Goal: Information Seeking & Learning: Check status

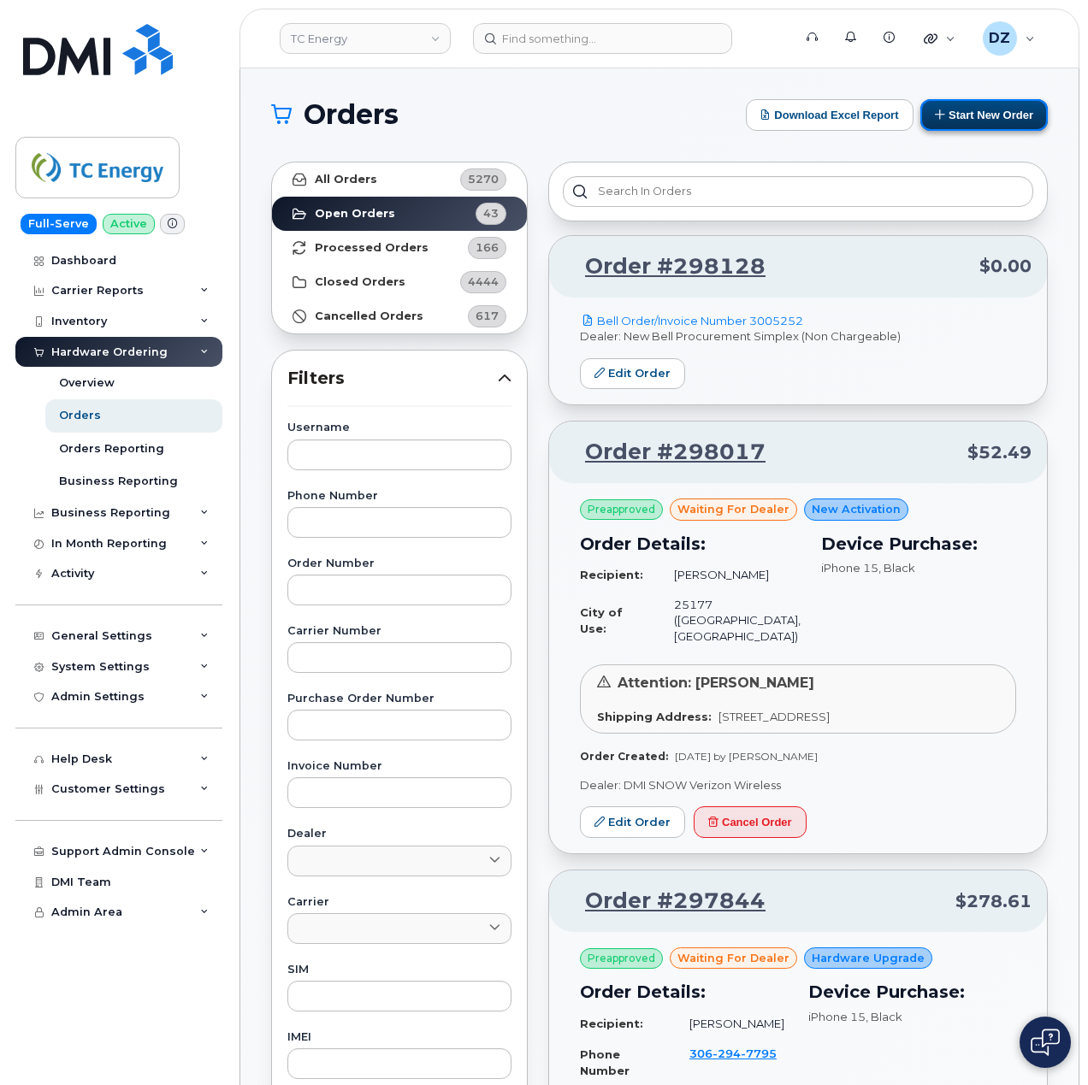
click at [956, 121] on button "Start New Order" at bounding box center [983, 115] width 127 height 32
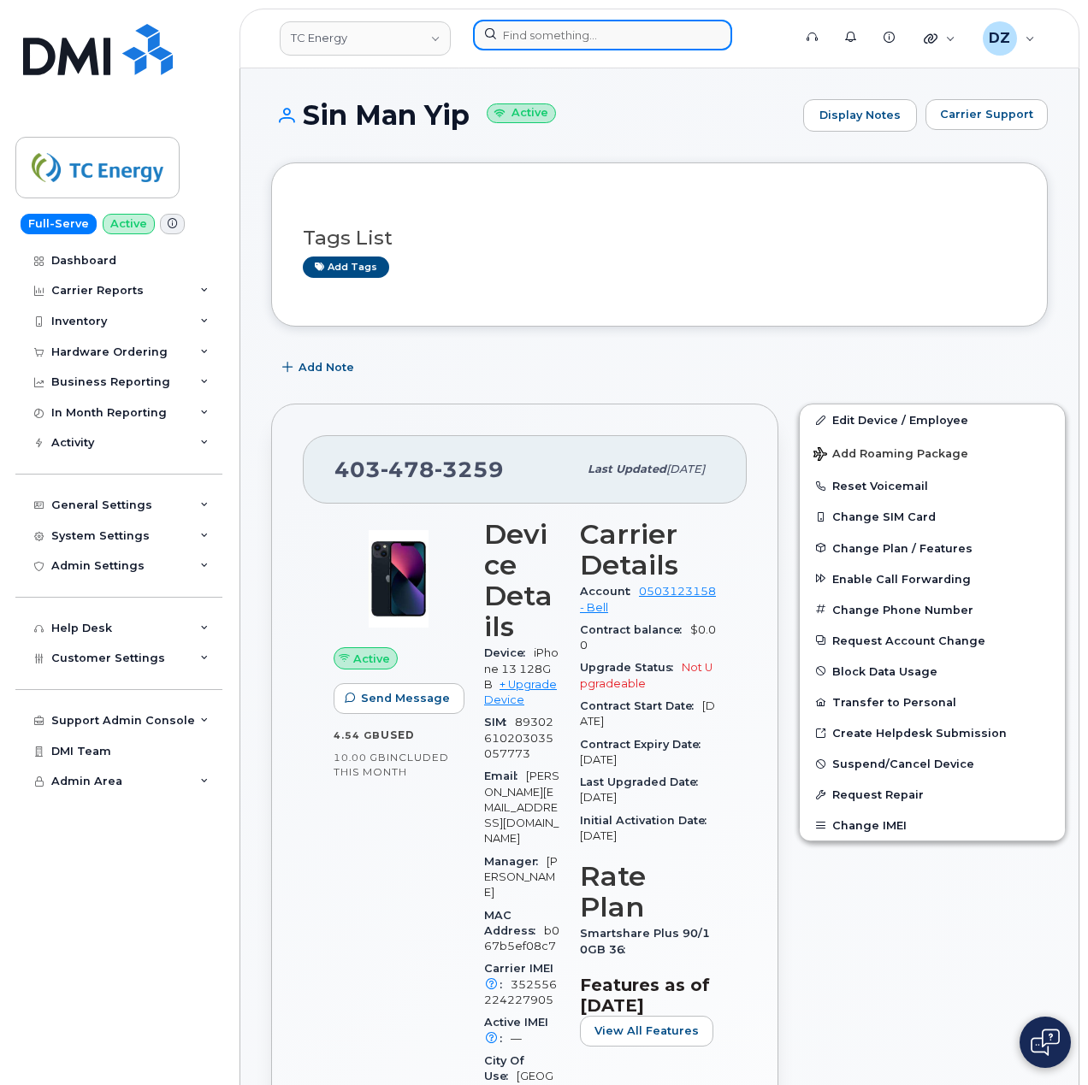
click at [508, 45] on input at bounding box center [602, 35] width 259 height 31
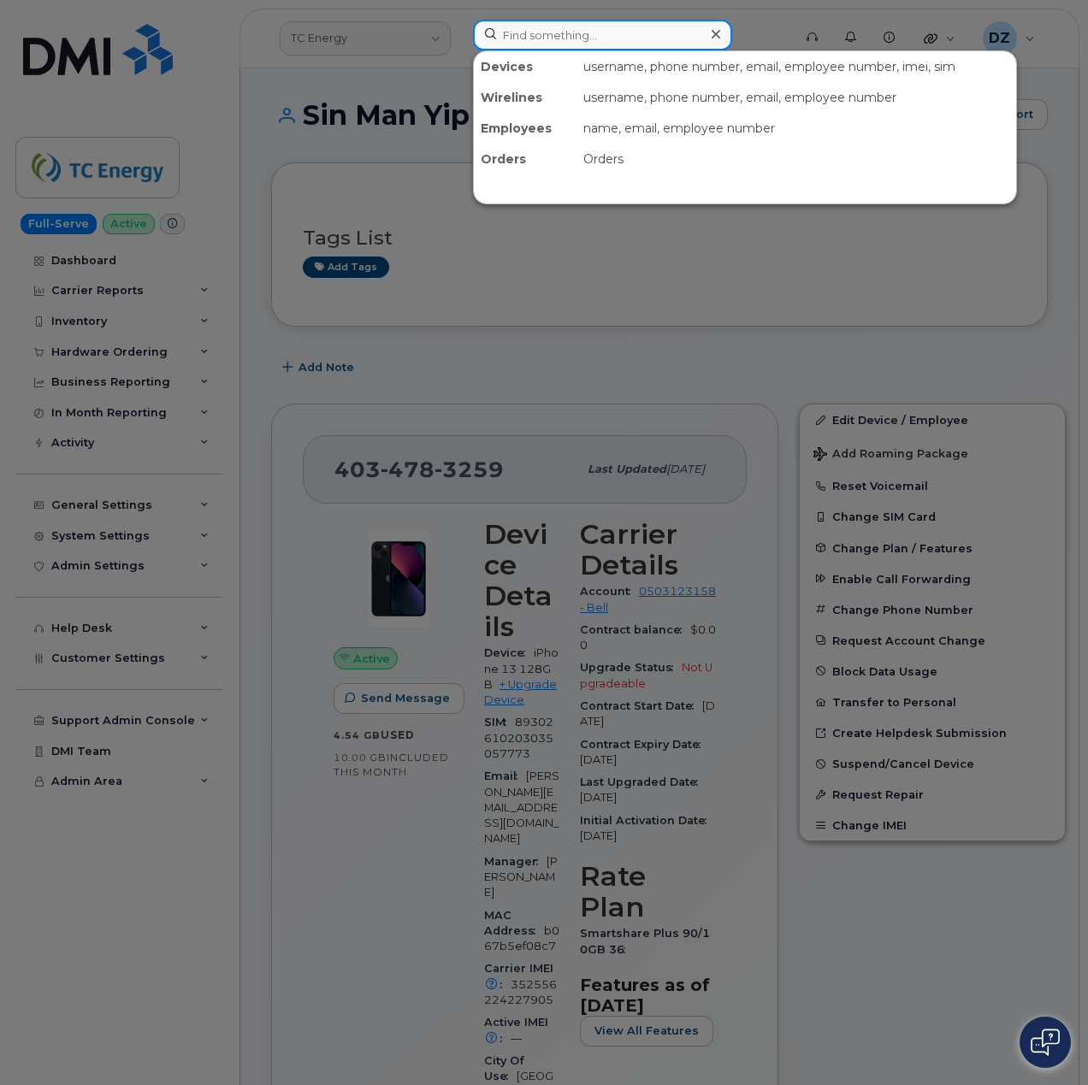
paste input "587-437-0857"
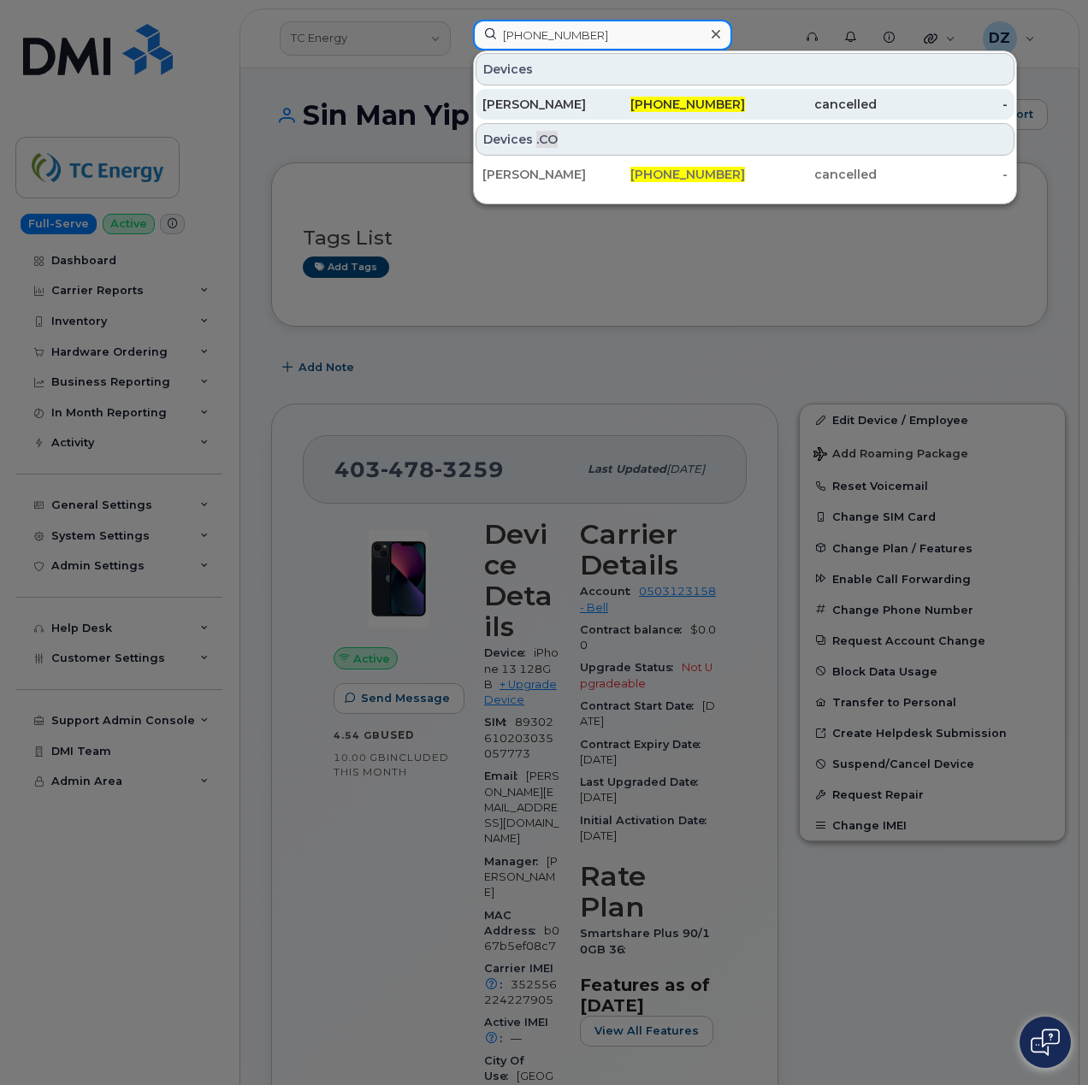
type input "587-437-0857"
click at [609, 110] on div "Margaret Stuart" at bounding box center [548, 104] width 132 height 17
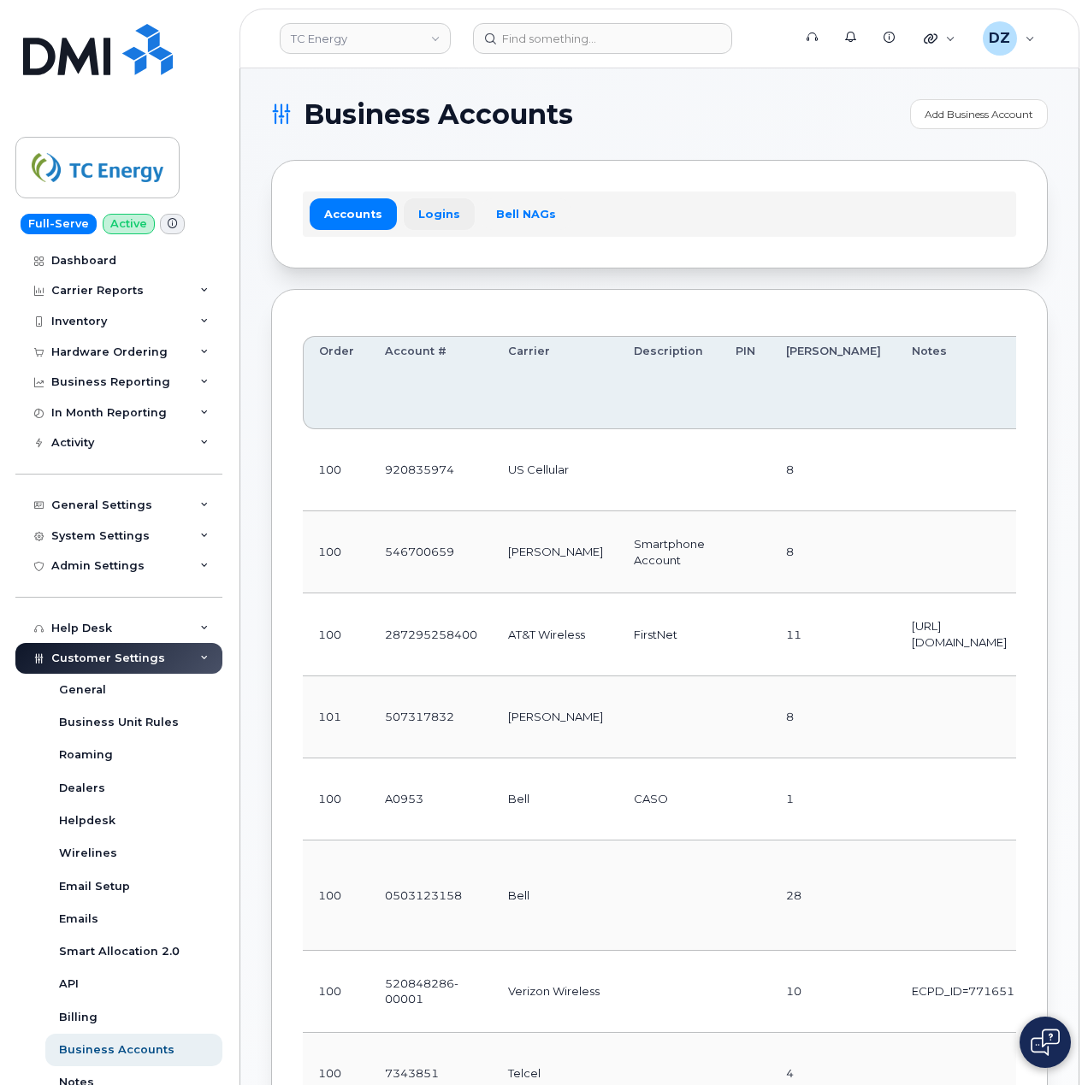
click at [439, 221] on link "Logins" at bounding box center [439, 213] width 71 height 31
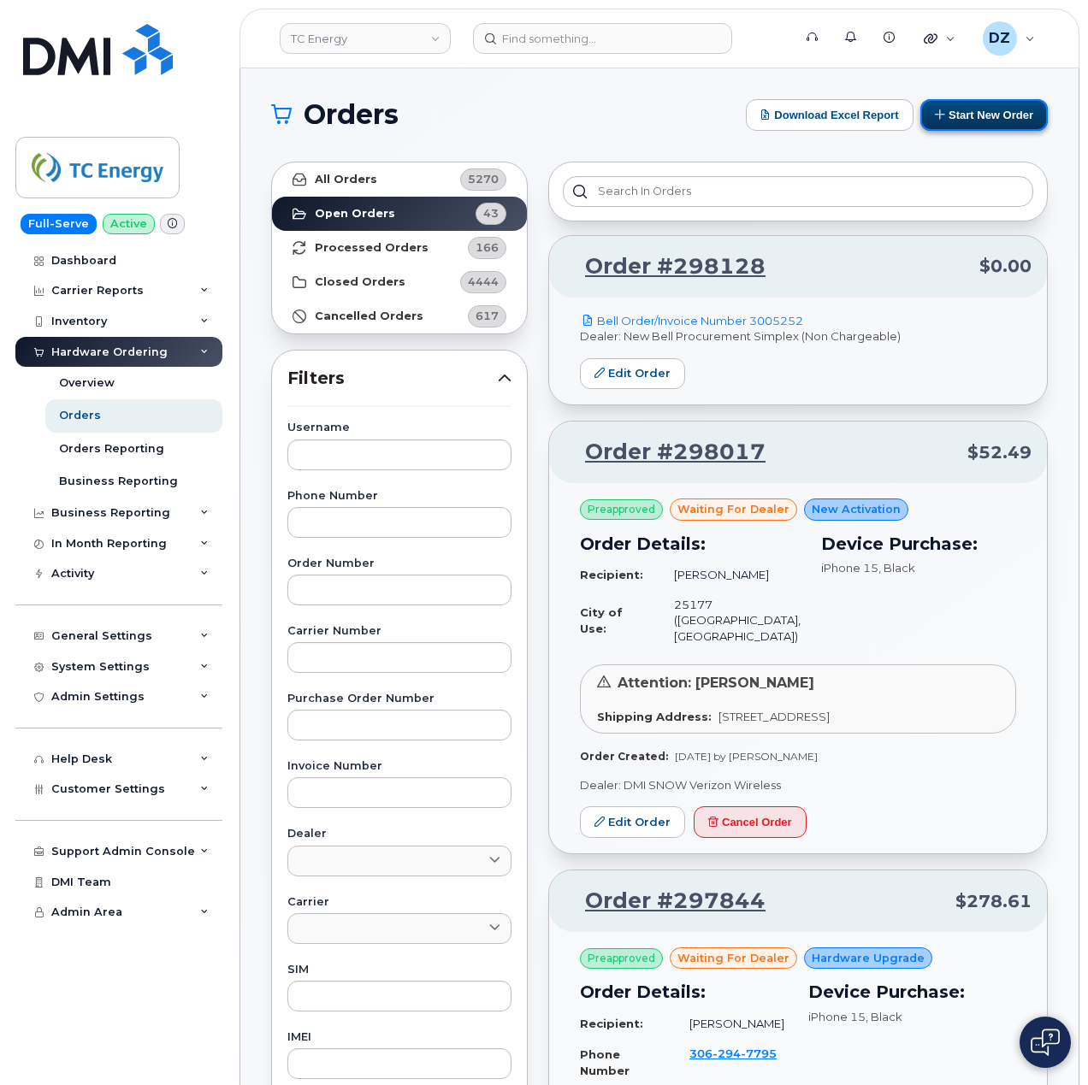
click at [977, 117] on button "Start New Order" at bounding box center [983, 115] width 127 height 32
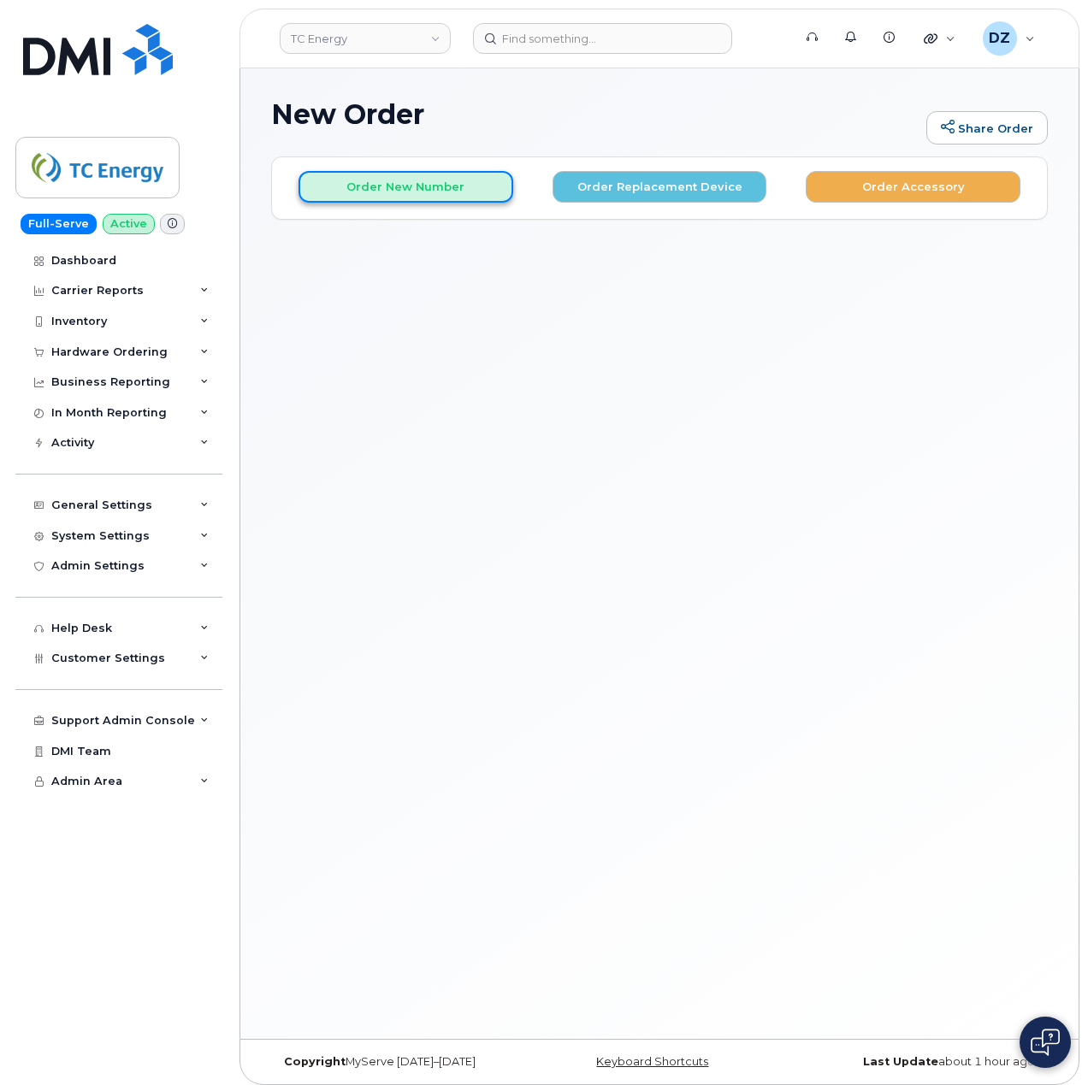
click at [439, 188] on button "Order New Number" at bounding box center [405, 187] width 215 height 32
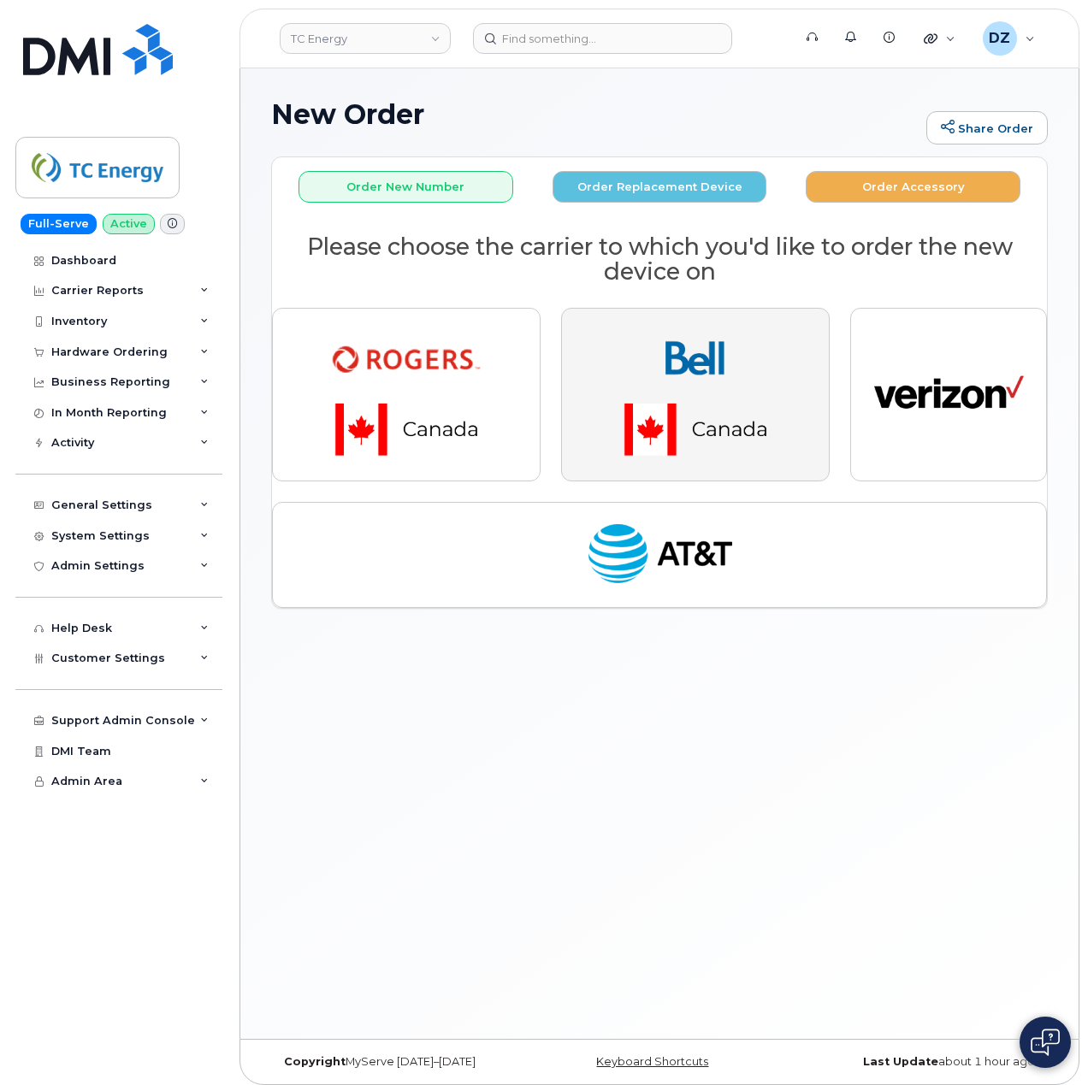
click at [650, 381] on img "button" at bounding box center [695, 394] width 239 height 144
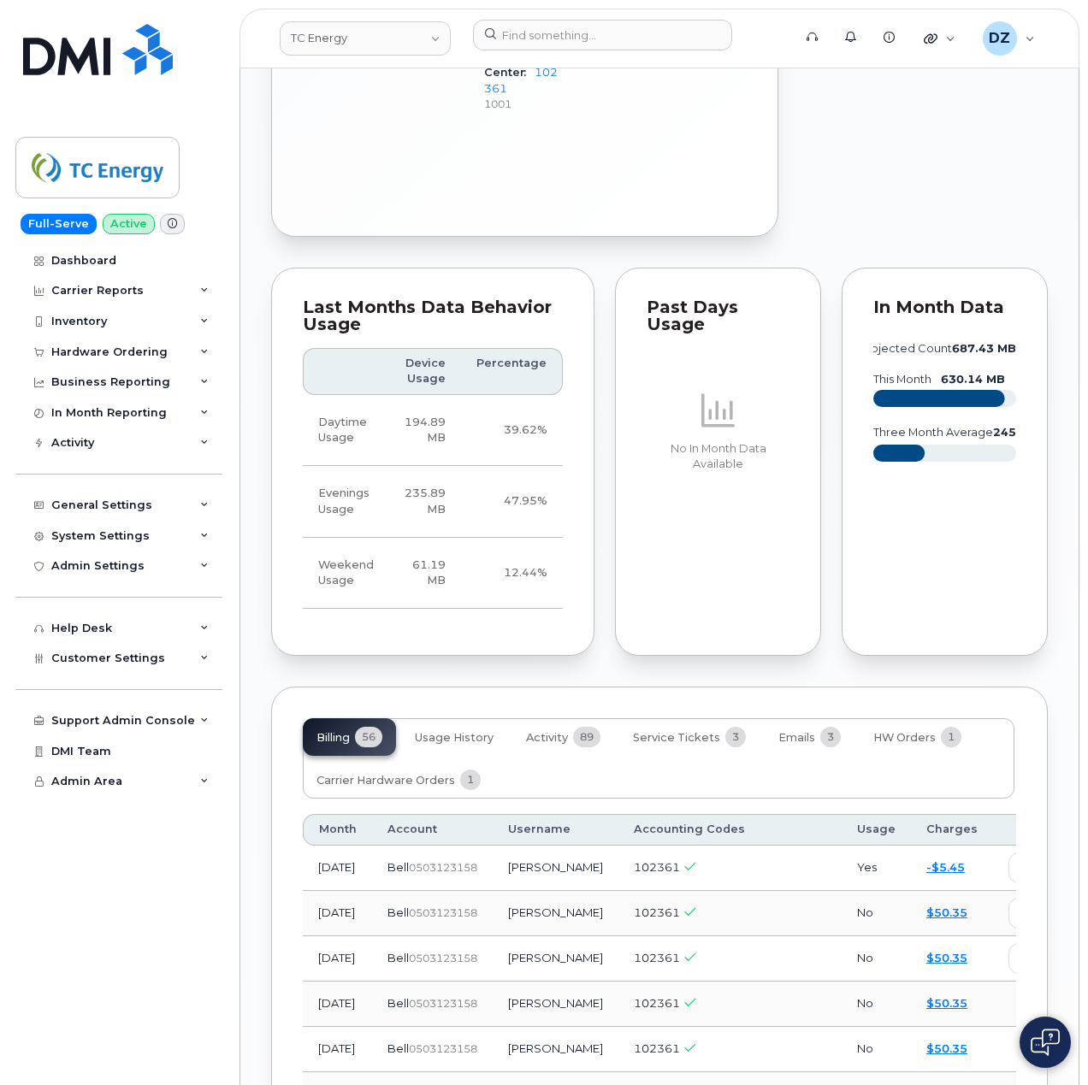
scroll to position [1938, 0]
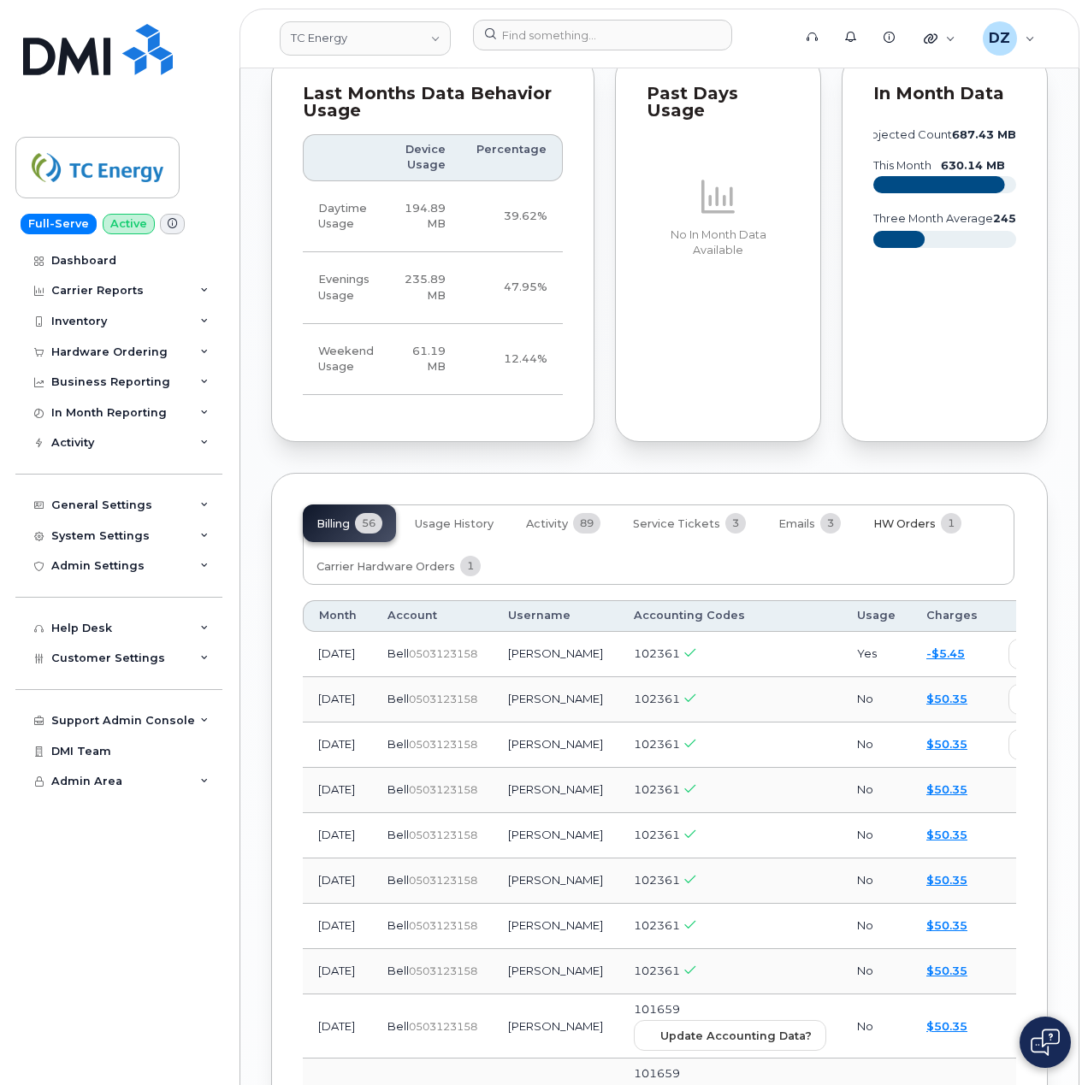
click at [934, 505] on button "HW Orders 1" at bounding box center [917, 524] width 115 height 38
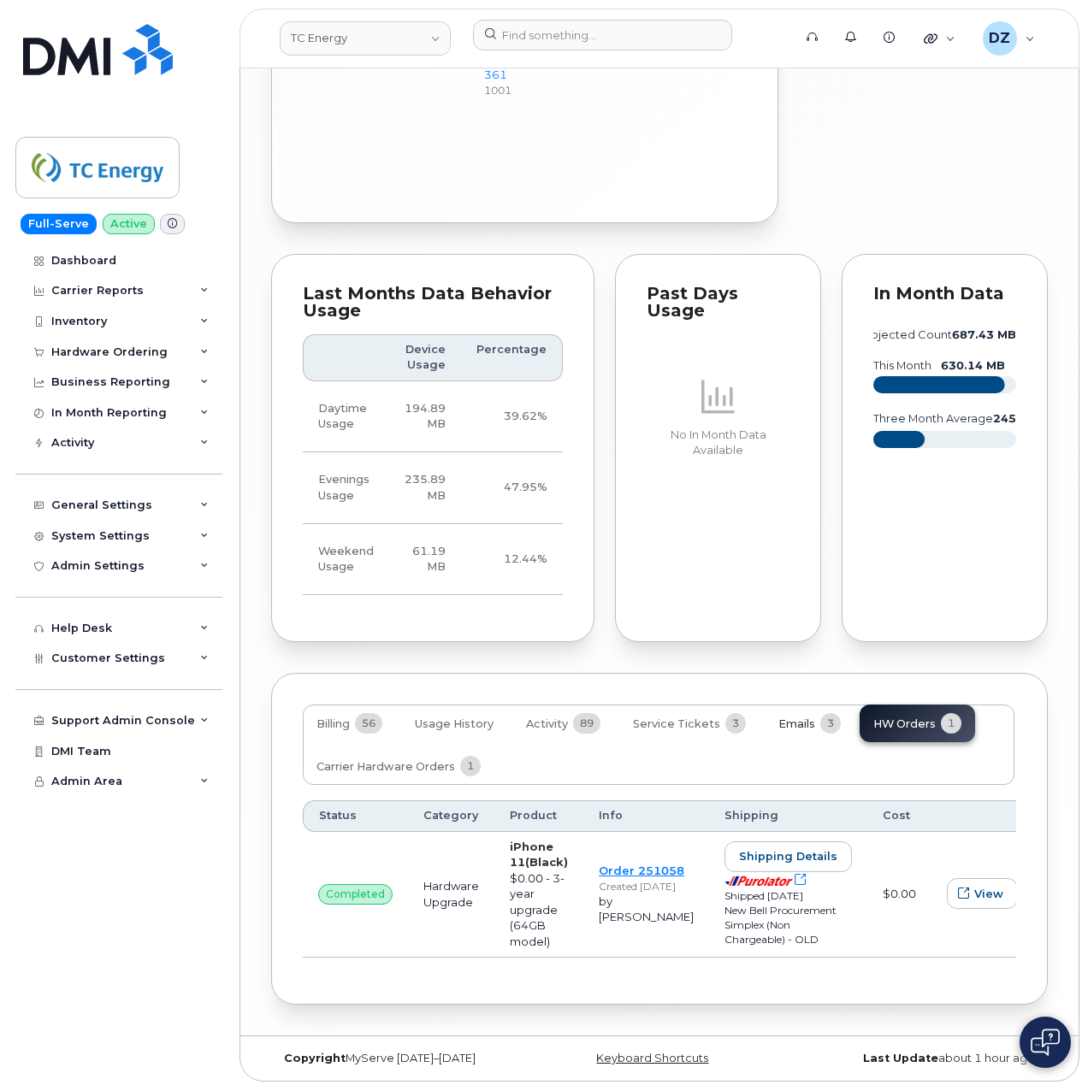
click at [792, 718] on span "Emails" at bounding box center [796, 725] width 37 height 14
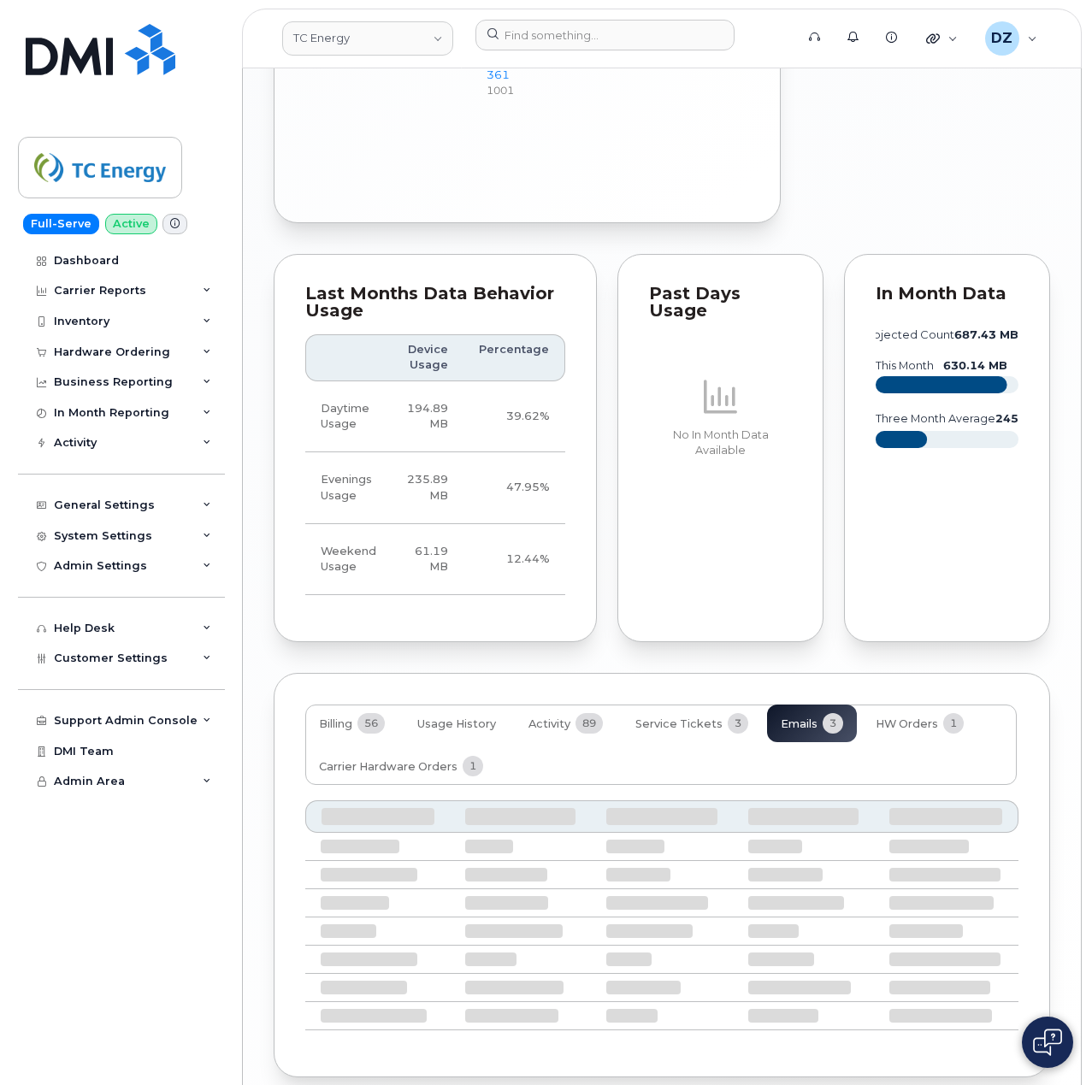
scroll to position [1683, 0]
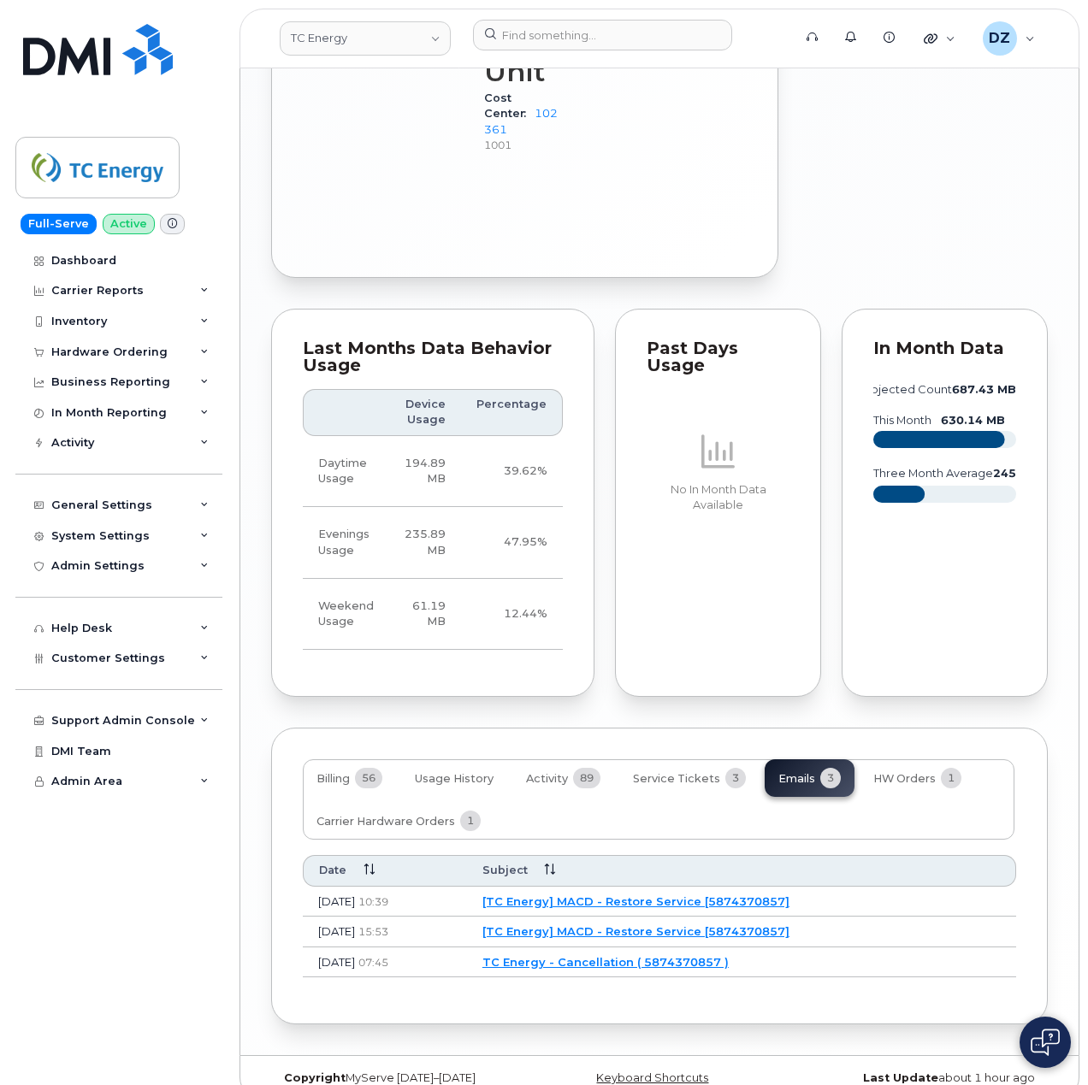
click at [620, 955] on link "TC Energy - Cancellation ( 5874370857 )" at bounding box center [605, 962] width 246 height 14
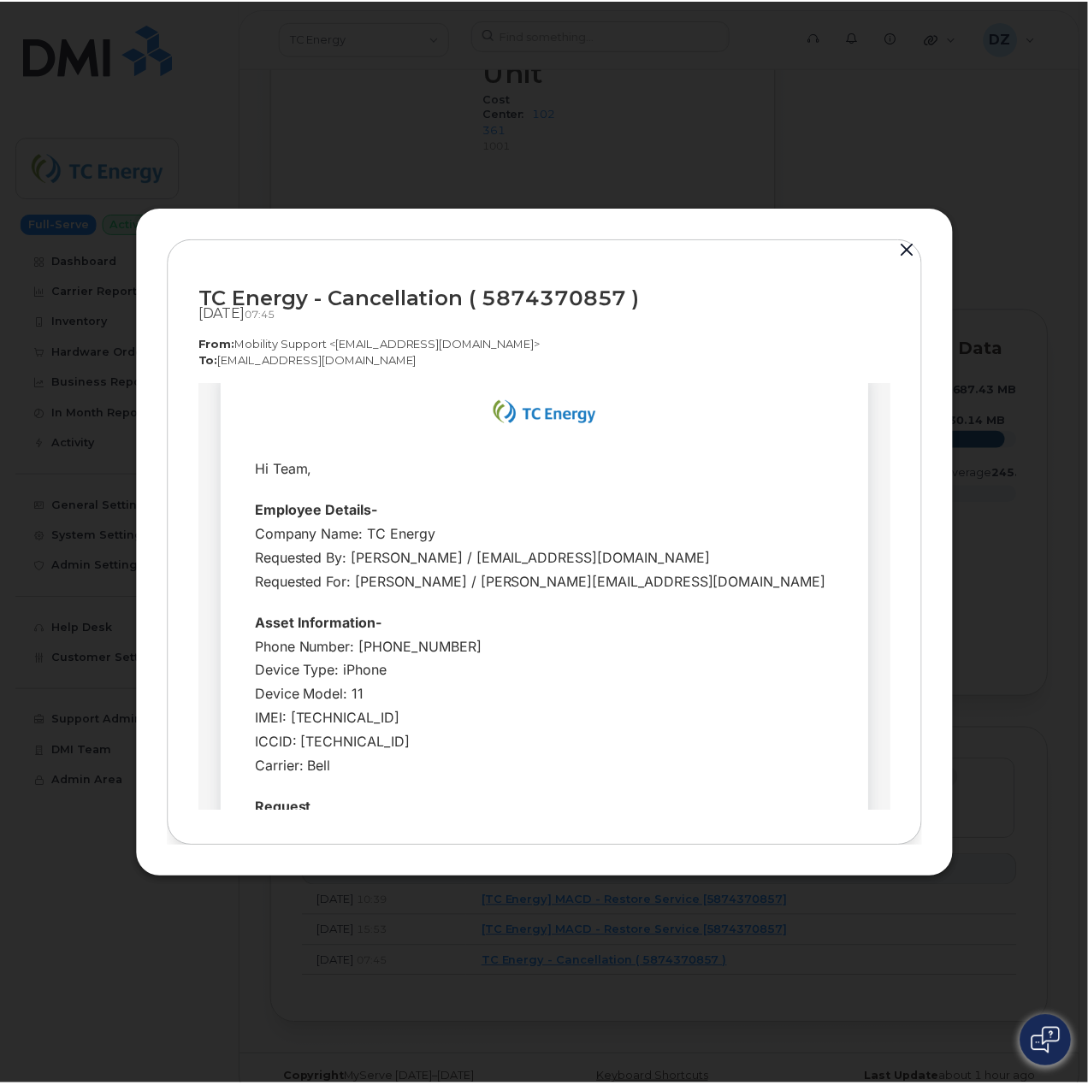
scroll to position [0, 0]
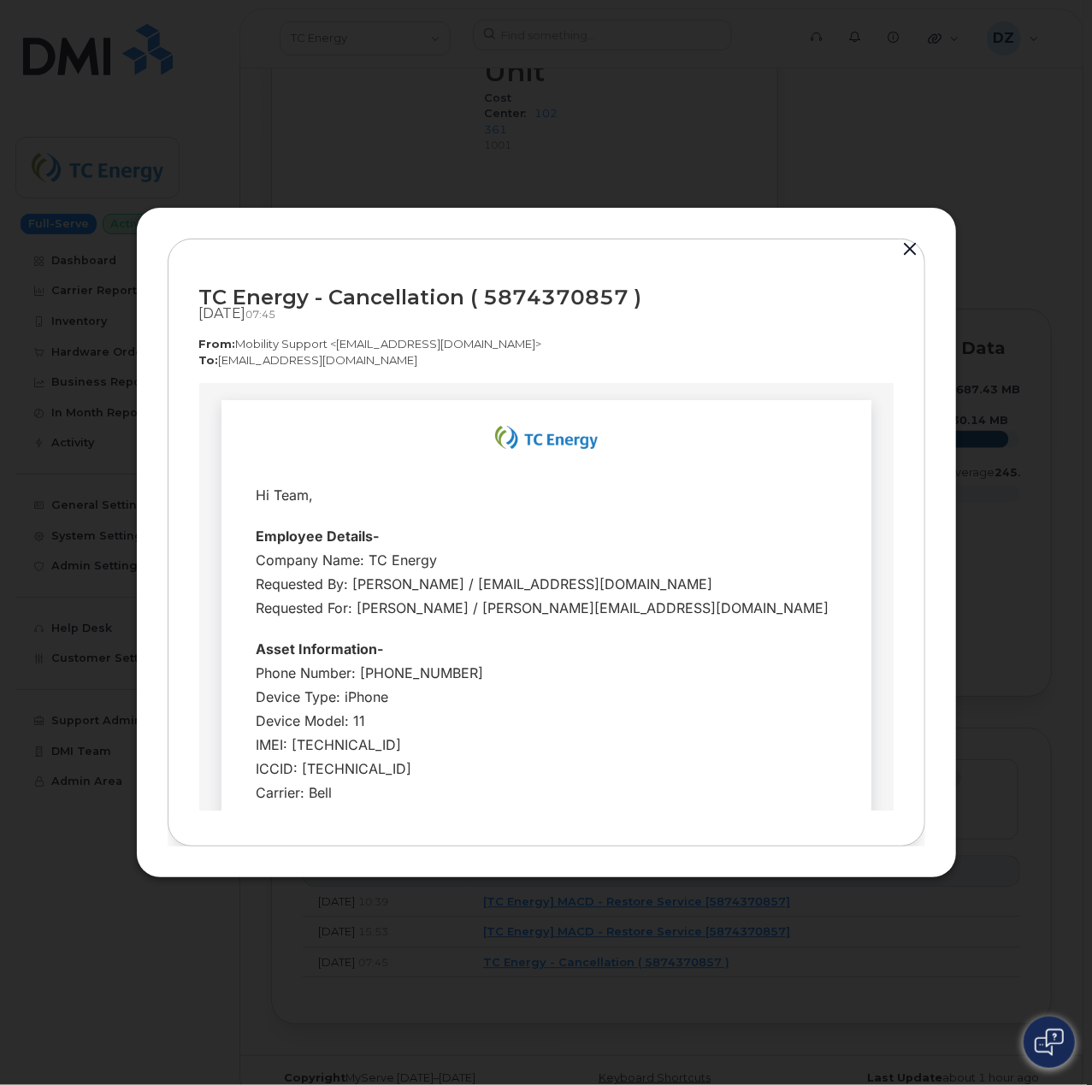
click at [907, 251] on button "button" at bounding box center [911, 250] width 26 height 24
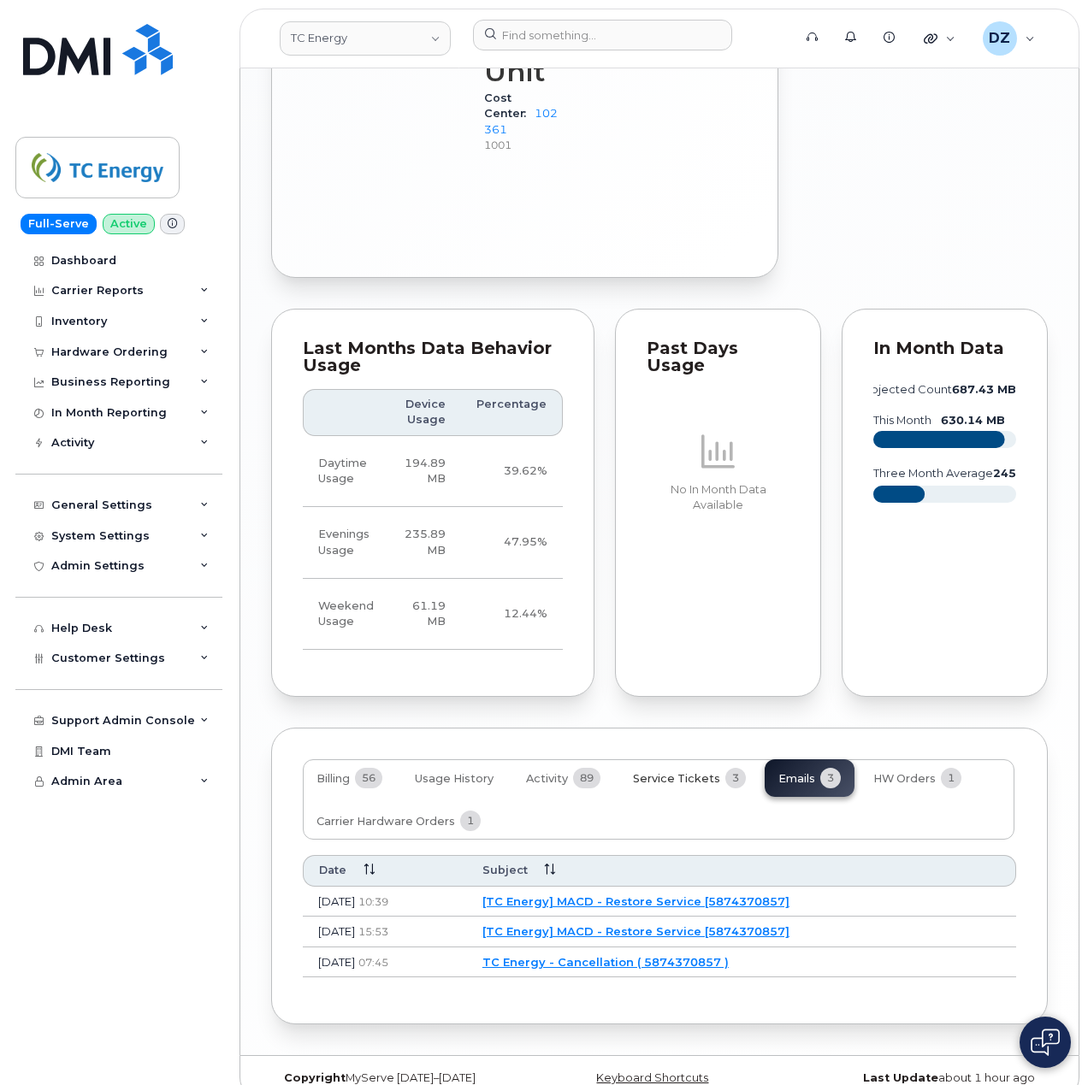
click at [699, 759] on button "Service Tickets 3" at bounding box center [689, 778] width 140 height 38
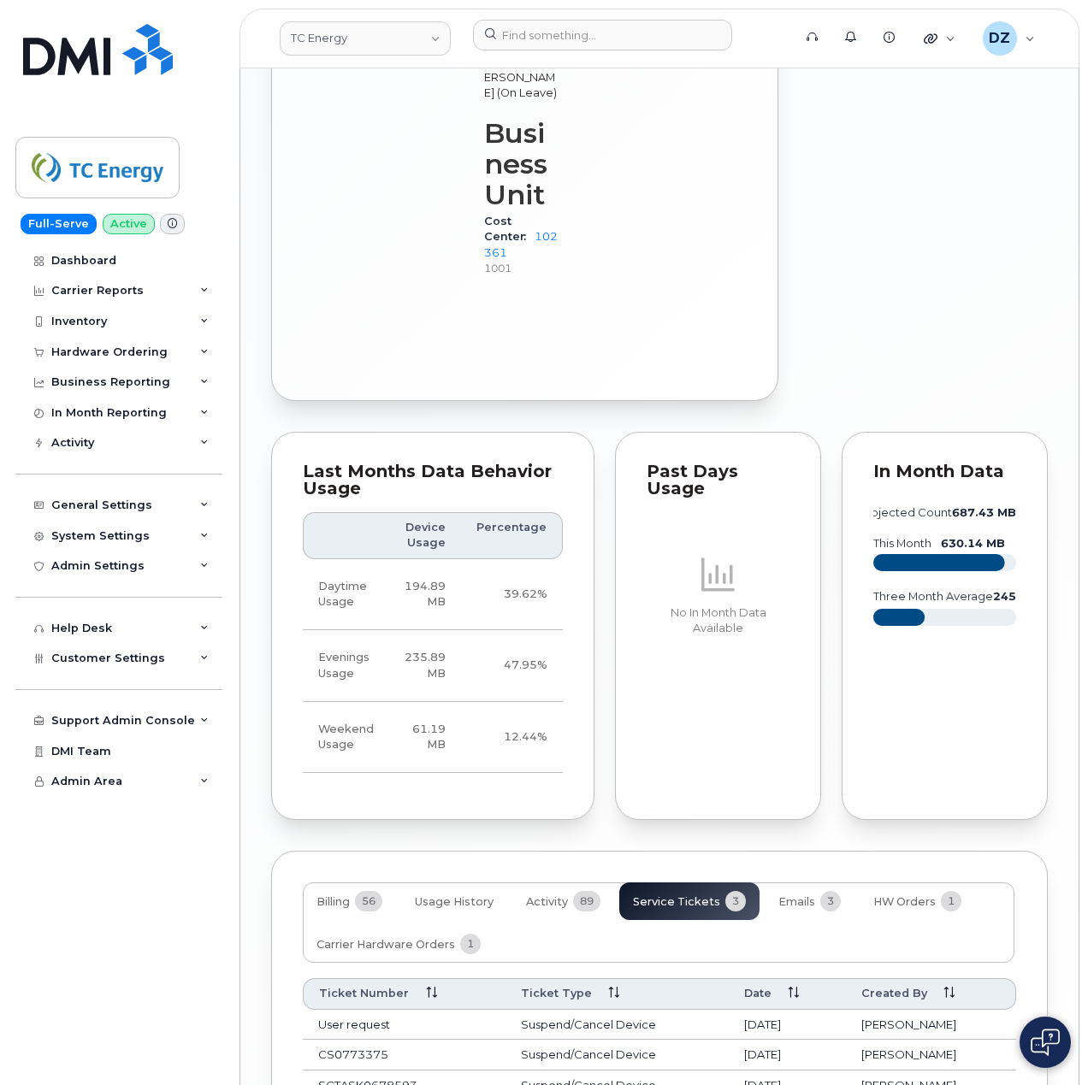
scroll to position [1683, 0]
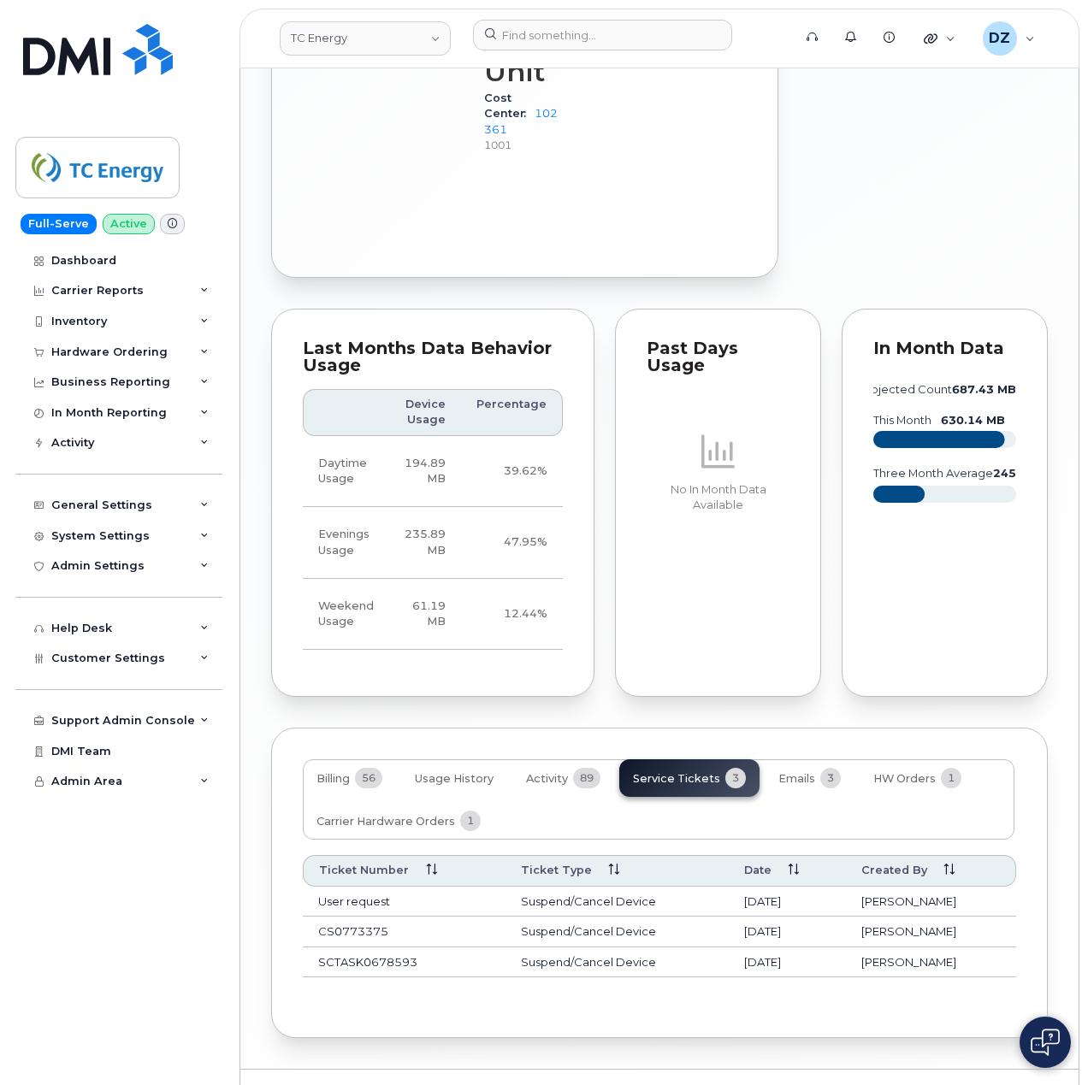
click at [349, 948] on td "SCTASK0678593" at bounding box center [404, 963] width 203 height 31
copy td "SCTASK0678593"
click at [335, 772] on span "Billing" at bounding box center [332, 779] width 33 height 14
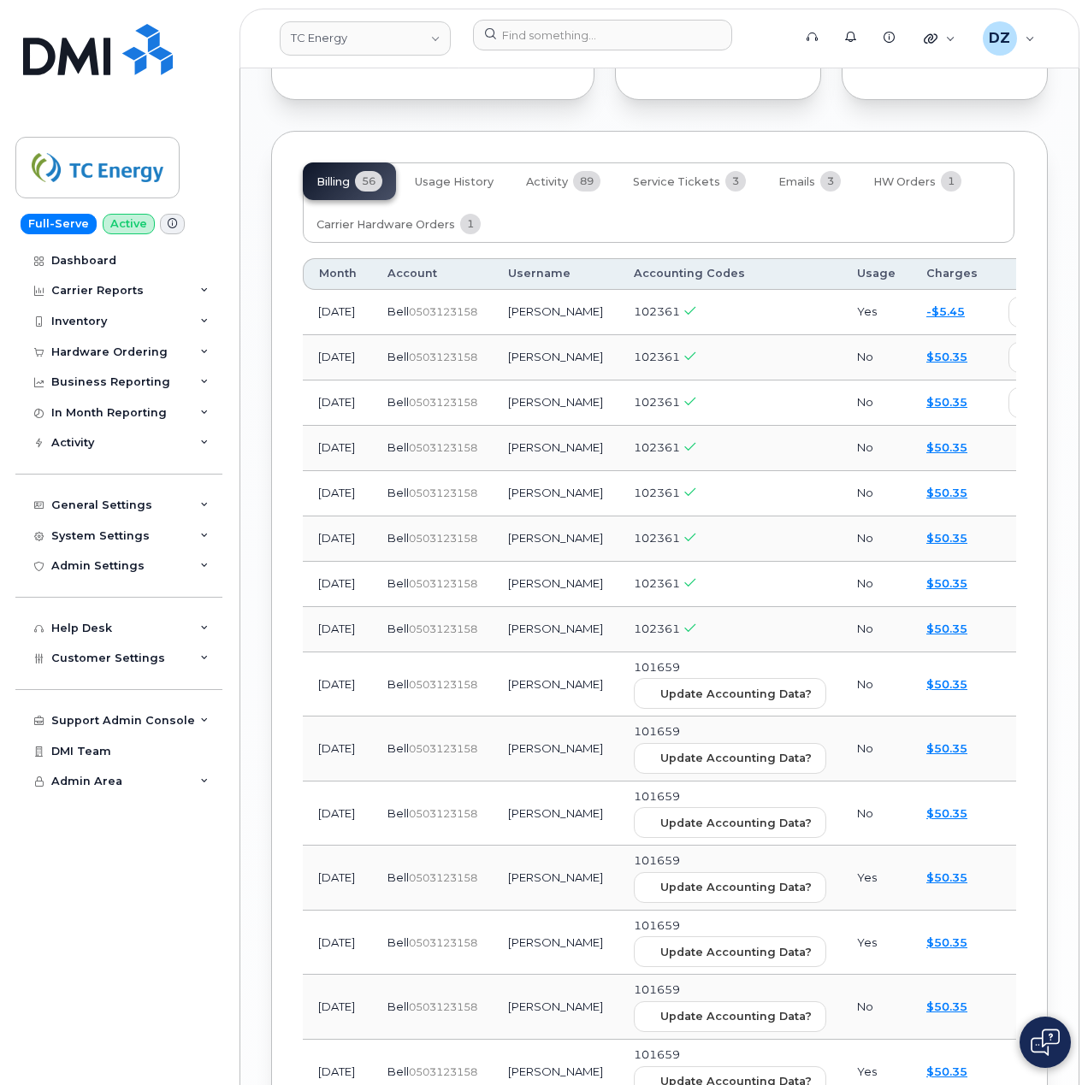
scroll to position [1938, 0]
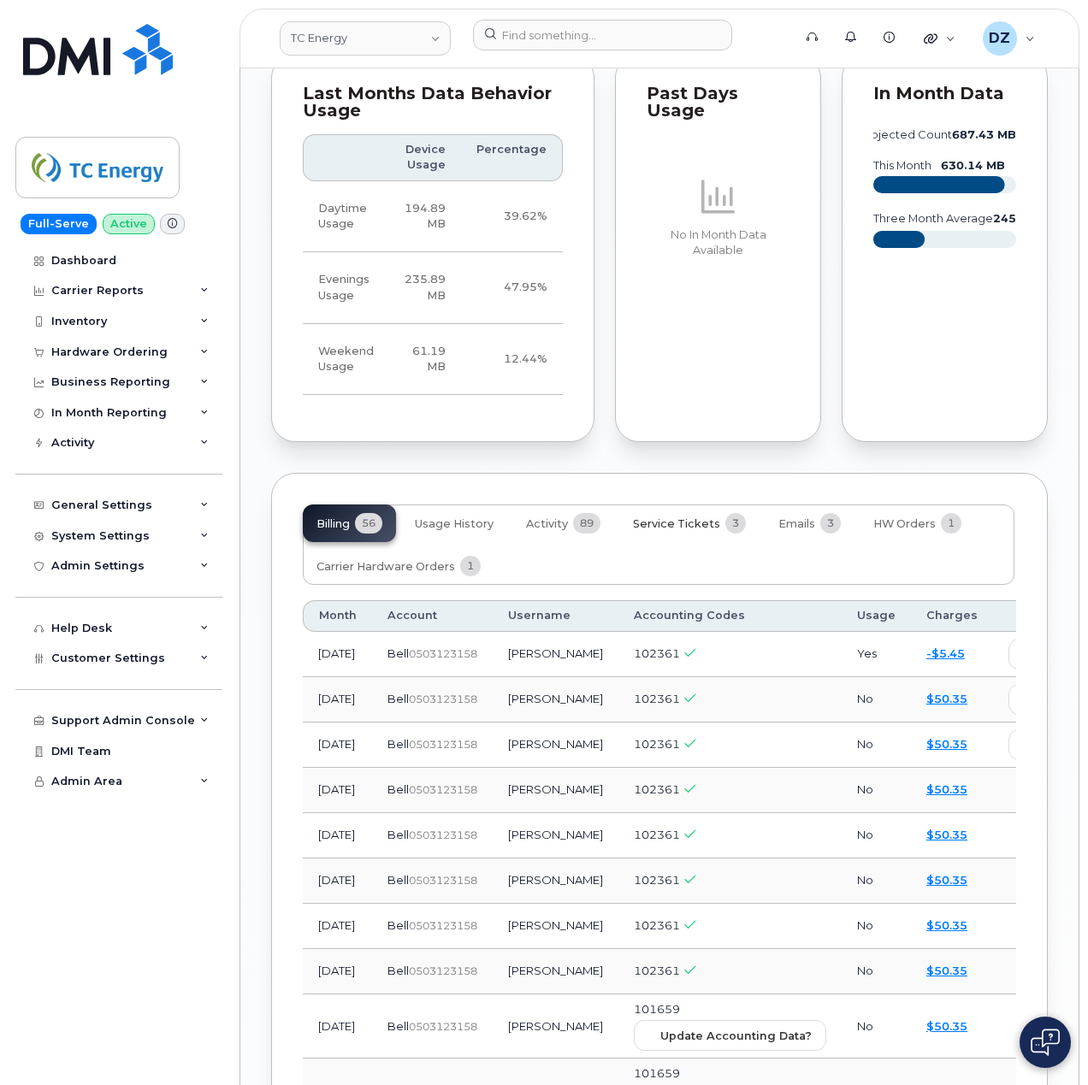
click at [679, 517] on span "Service Tickets" at bounding box center [676, 524] width 87 height 14
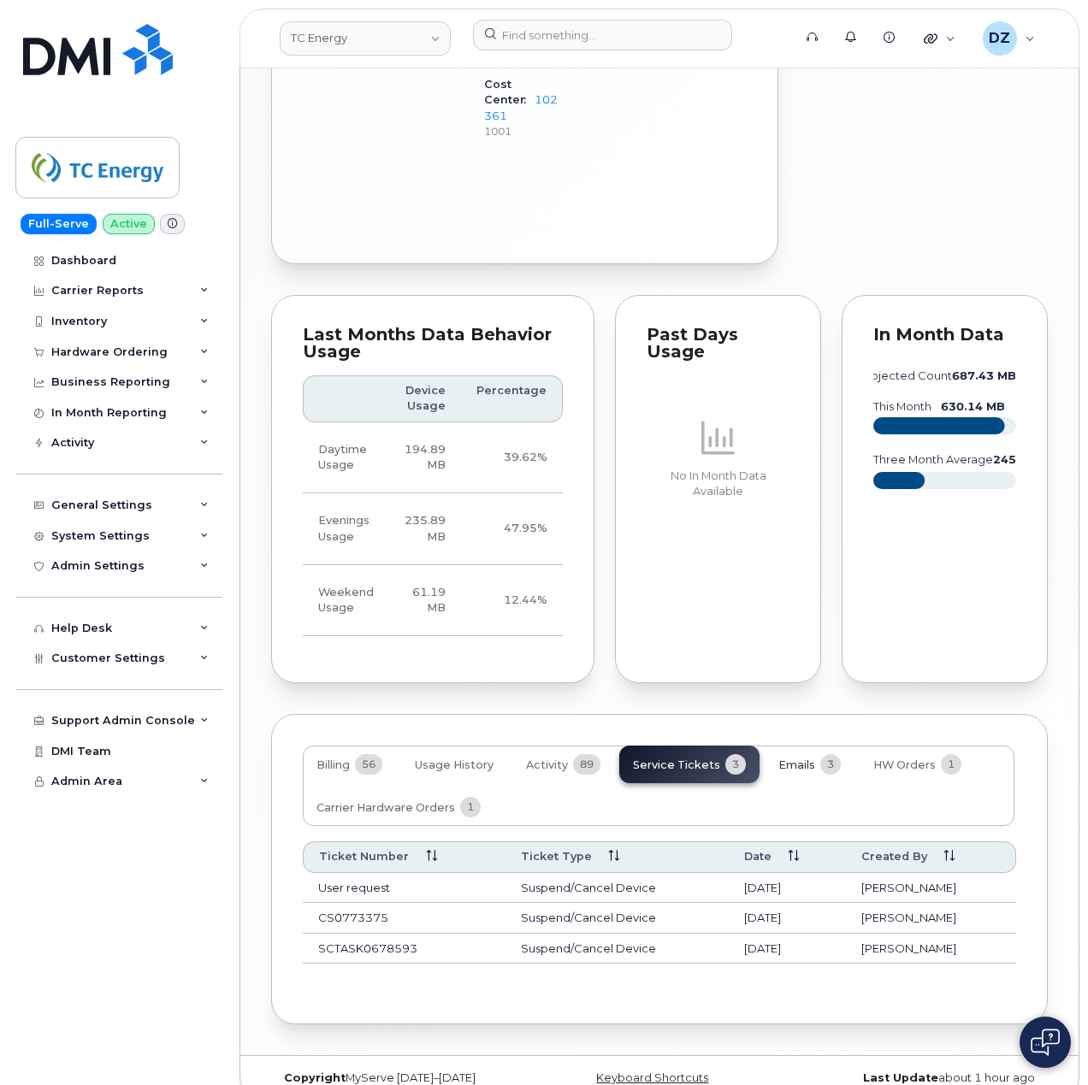
click at [804, 759] on span "Emails" at bounding box center [796, 766] width 37 height 14
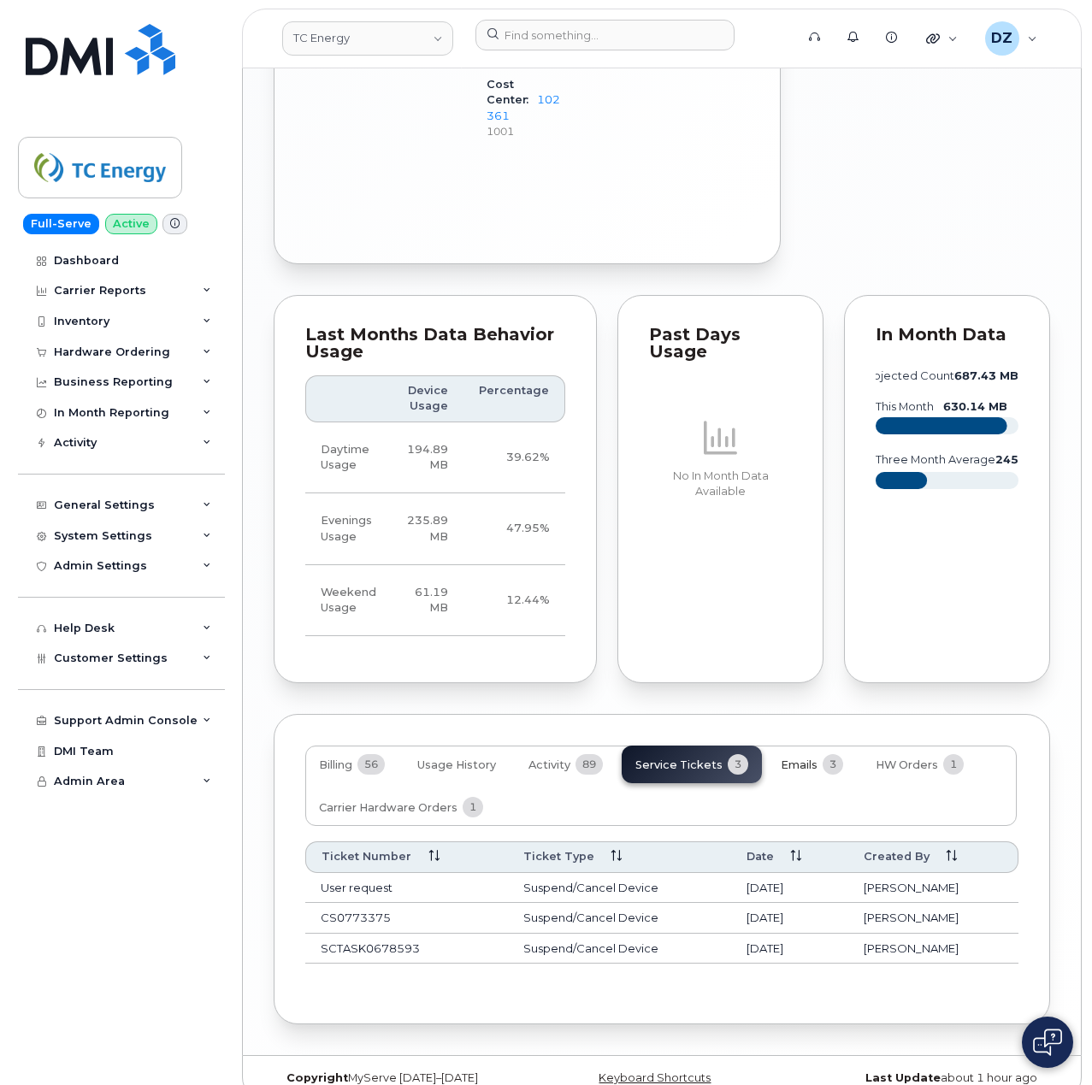
scroll to position [1683, 0]
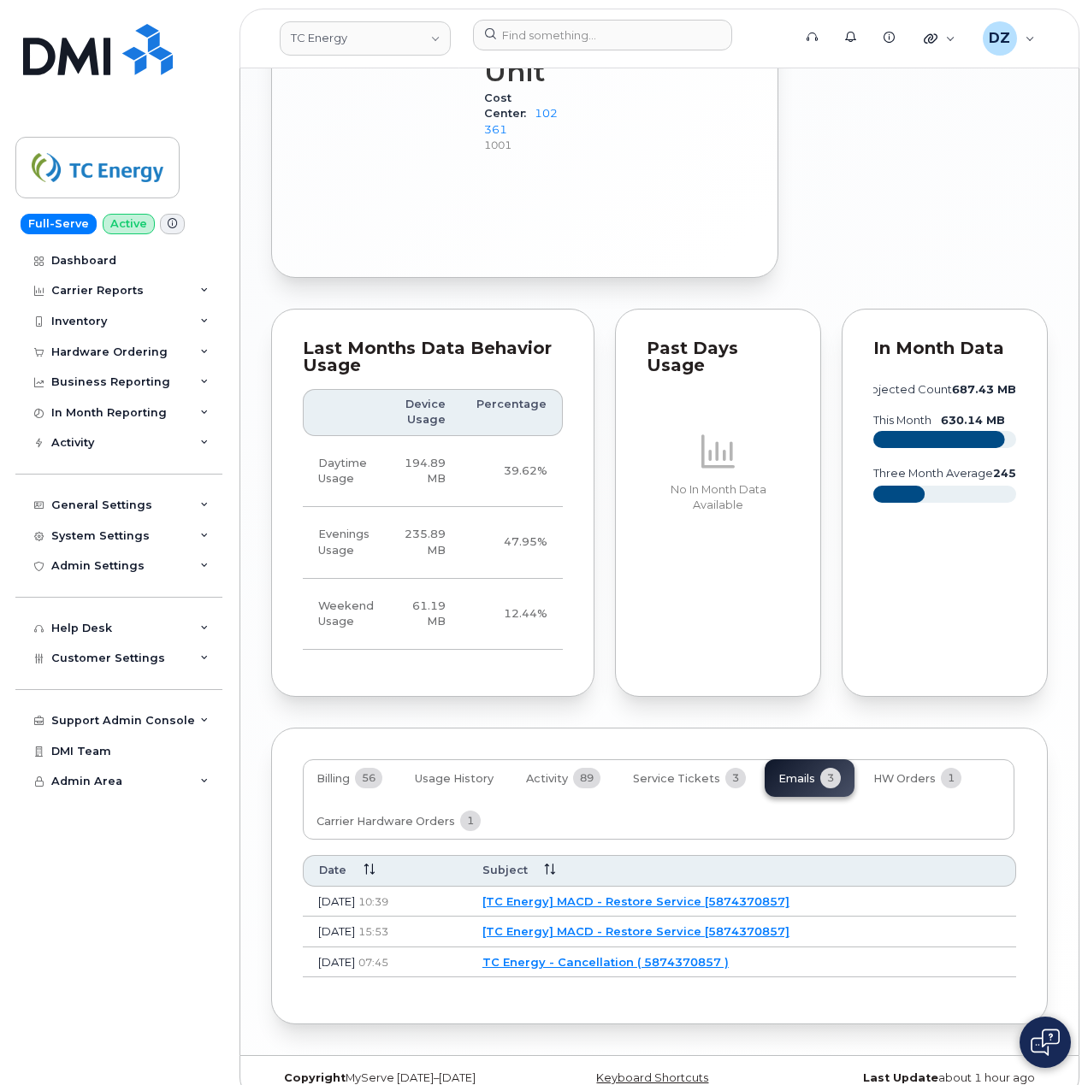
click at [612, 895] on link "[TC Energy] MACD - Restore Service [5874370857]" at bounding box center [635, 902] width 307 height 14
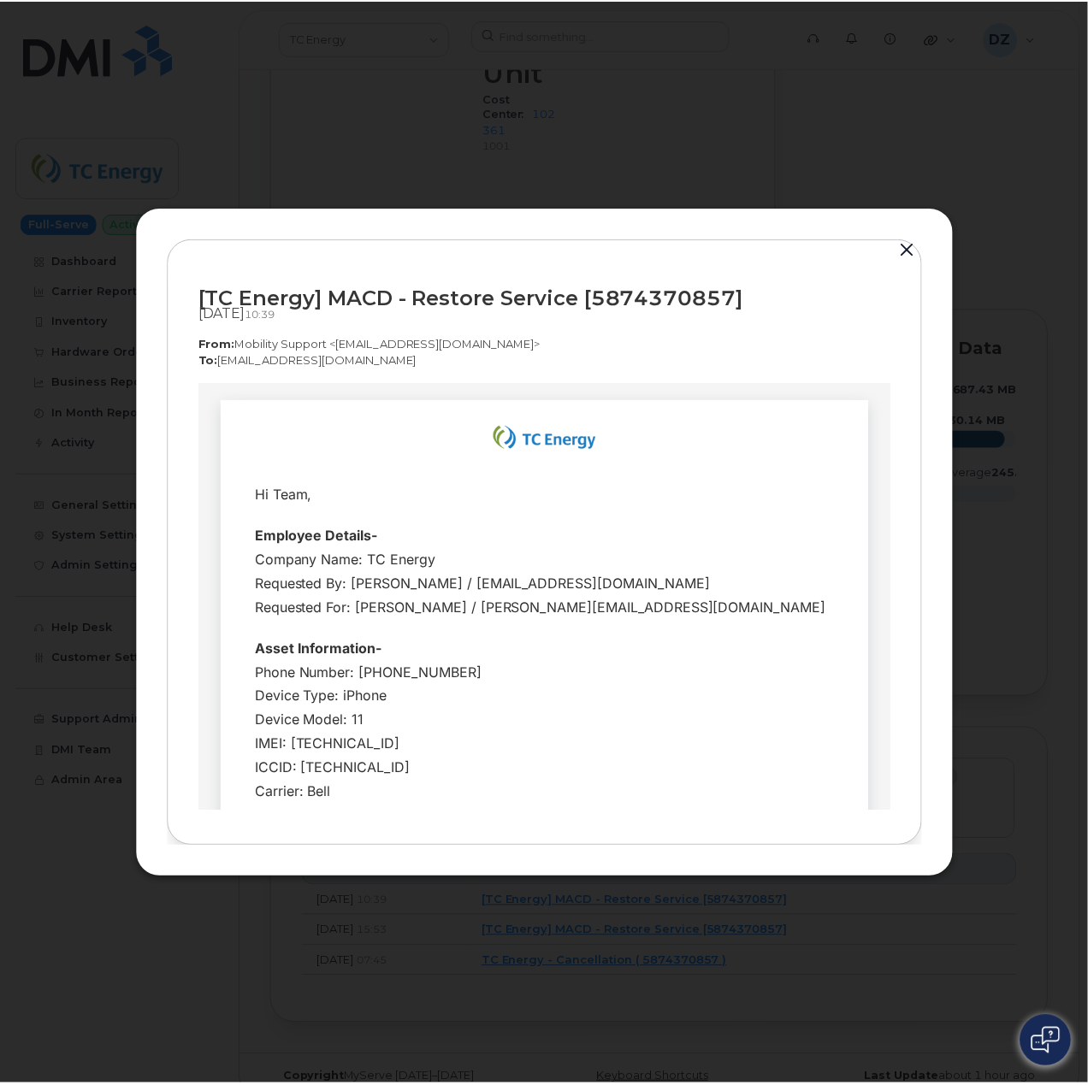
scroll to position [0, 0]
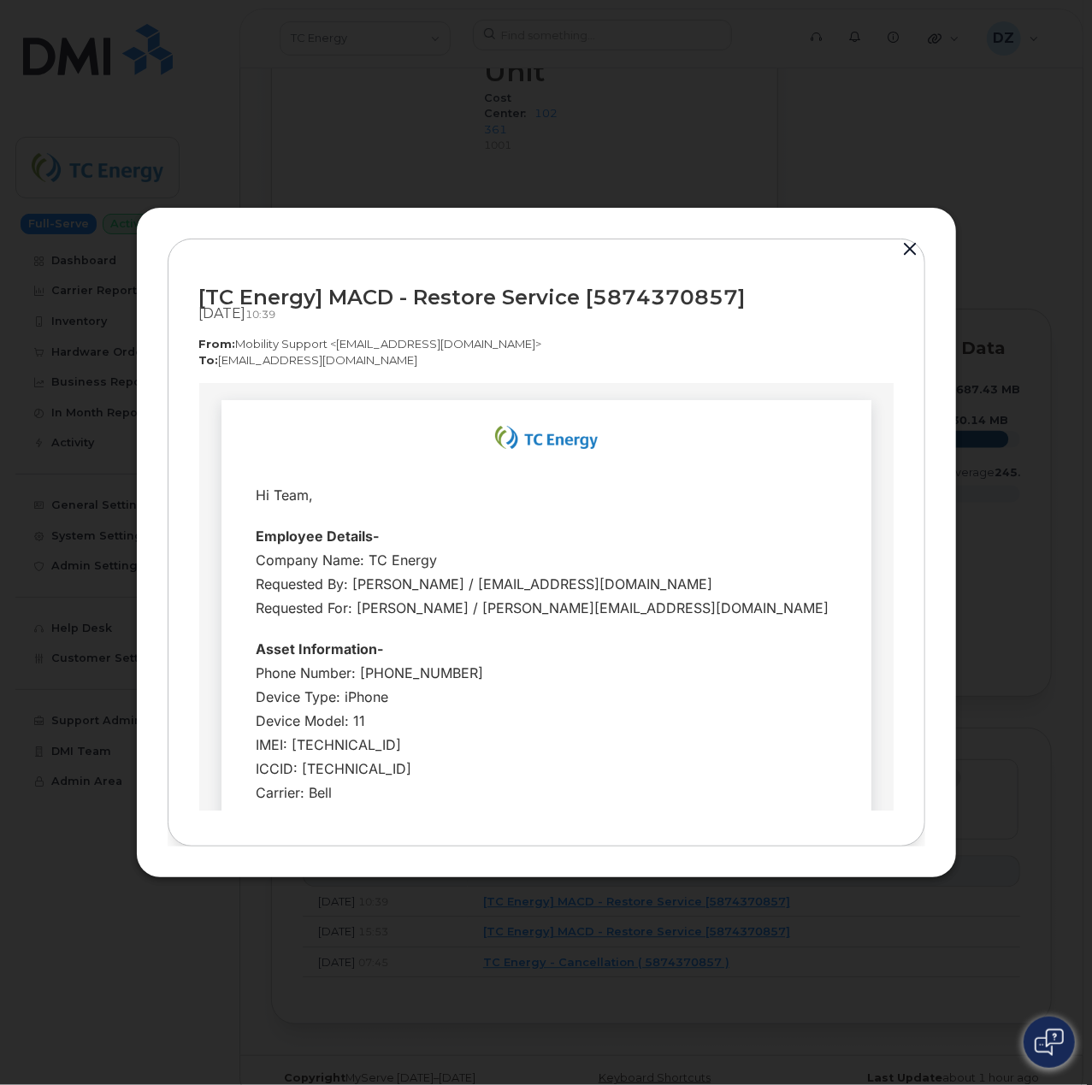
click at [913, 247] on button "button" at bounding box center [911, 250] width 26 height 24
